Goal: Information Seeking & Learning: Learn about a topic

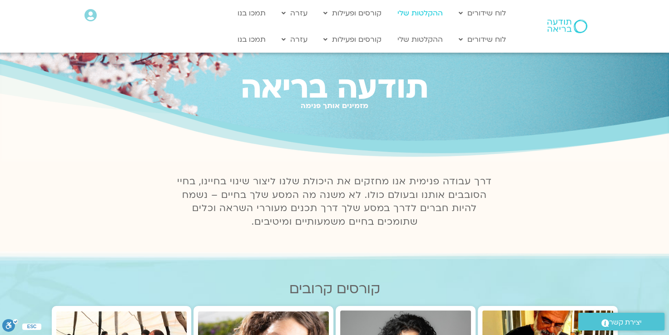
click at [423, 12] on link "ההקלטות שלי" at bounding box center [420, 13] width 54 height 17
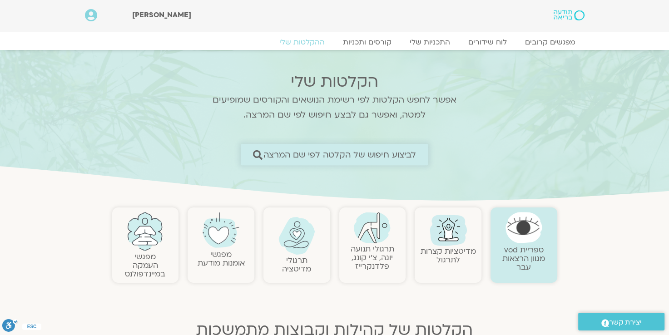
click at [254, 152] on icon at bounding box center [258, 155] width 10 height 10
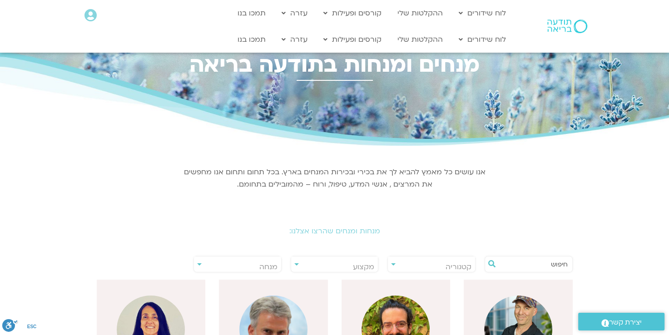
scroll to position [45, 0]
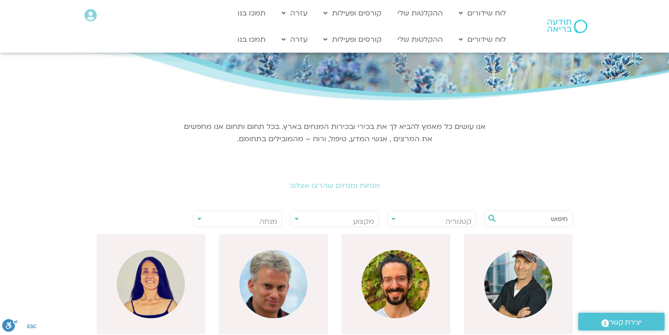
click at [504, 219] on input "text" at bounding box center [533, 218] width 69 height 15
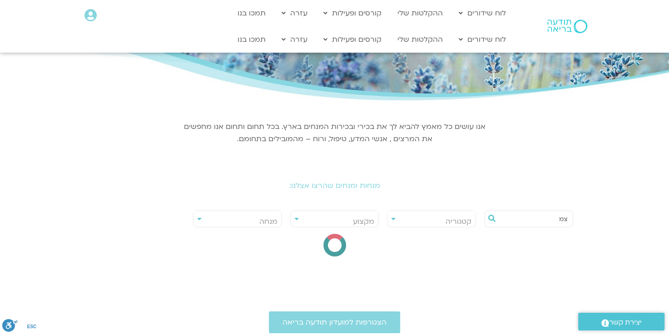
type input "צ"
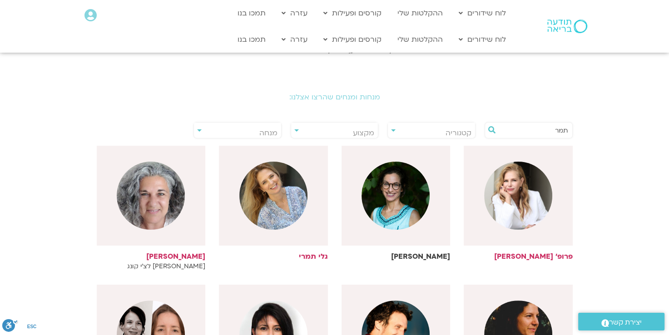
scroll to position [136, 0]
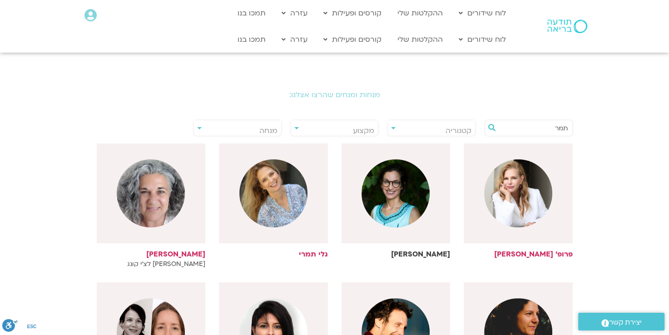
type input "תמר"
click at [427, 255] on h6 "[PERSON_NAME]" at bounding box center [395, 254] width 109 height 8
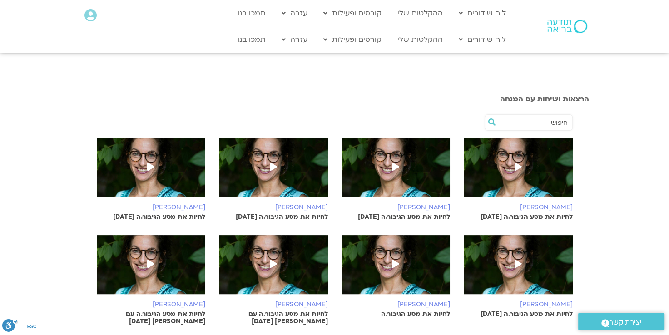
scroll to position [182, 0]
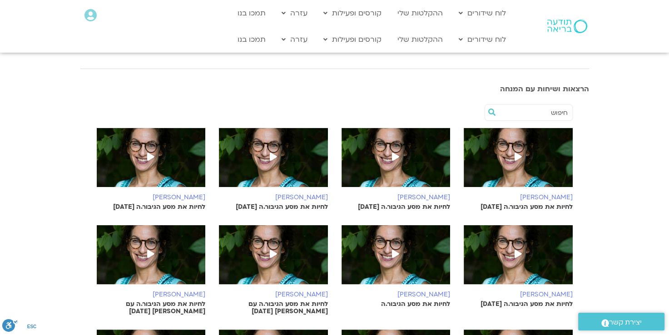
click at [515, 153] on icon at bounding box center [517, 157] width 7 height 8
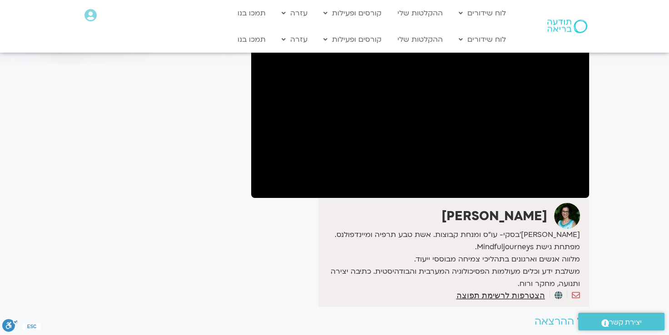
scroll to position [91, 0]
